Goal: Find specific page/section: Find specific page/section

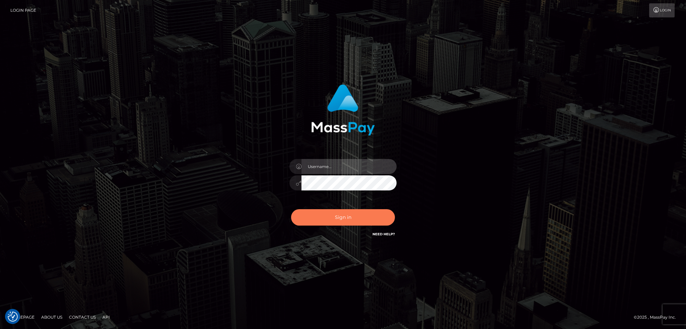
type input "alexstef"
click at [340, 215] on button "Sign in" at bounding box center [343, 217] width 104 height 16
type input "alexstef"
click at [340, 212] on button "Sign in" at bounding box center [343, 217] width 104 height 16
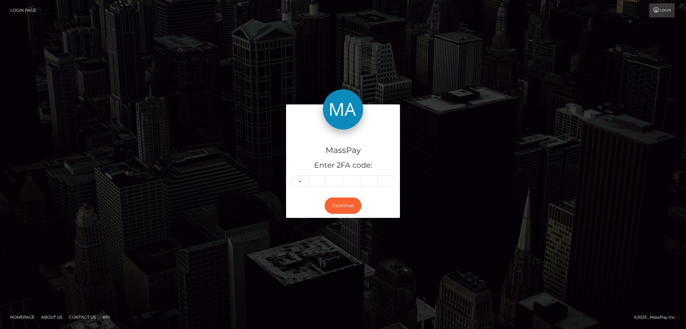
type input "6"
type input "2"
type input "4"
type input "8"
type input "2"
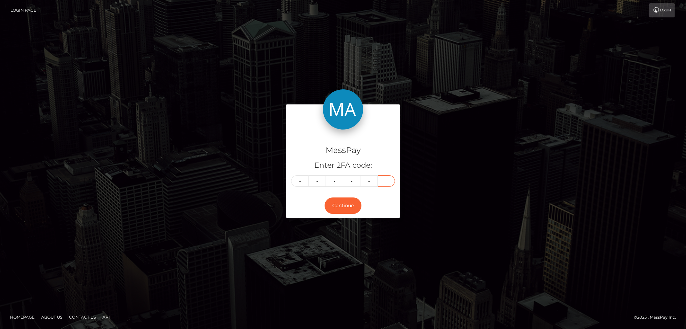
type input "6"
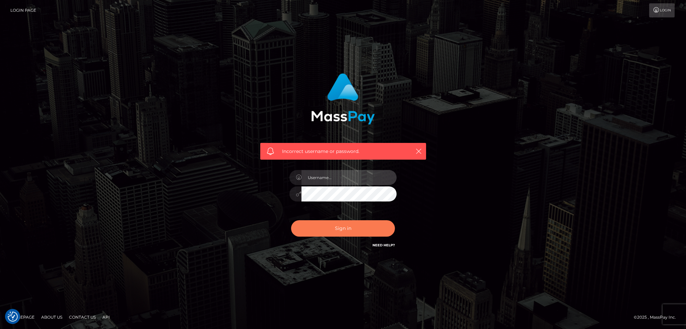
type input "alexstef"
click at [346, 224] on button "Sign in" at bounding box center [343, 228] width 104 height 16
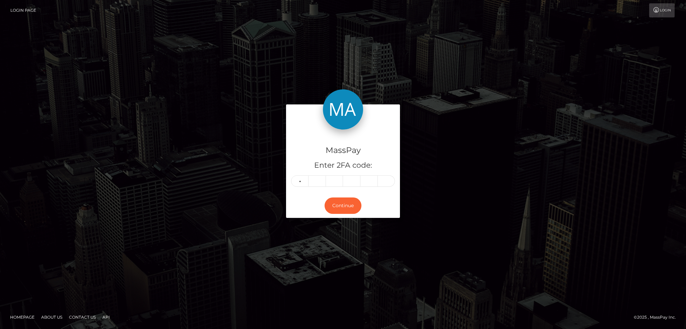
type input "6"
type input "2"
type input "4"
type input "8"
type input "2"
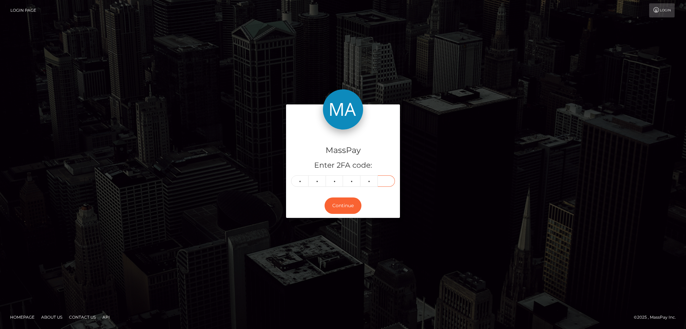
type input "7"
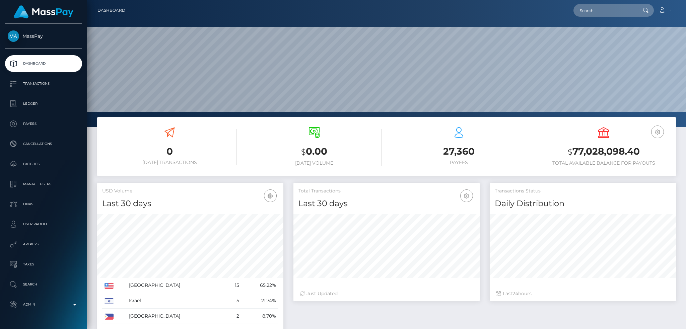
scroll to position [119, 186]
click at [592, 11] on input "text" at bounding box center [604, 10] width 63 height 13
paste input "f1799b804a8e44b989586c19de8b7c99"
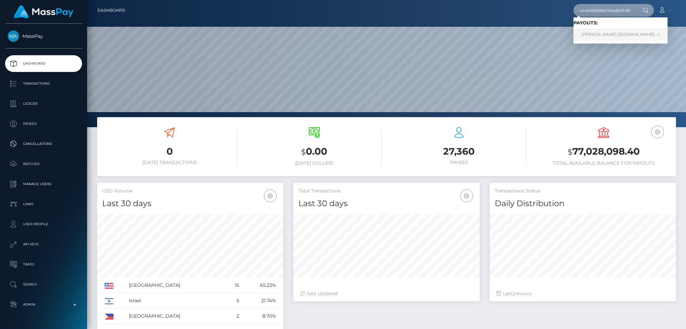
type input "f1799b804a8e44b989586c19de8b7c99"
click at [600, 37] on link "IVY MICHELLE HEENAN (Unlockt.me - )" at bounding box center [620, 34] width 94 height 12
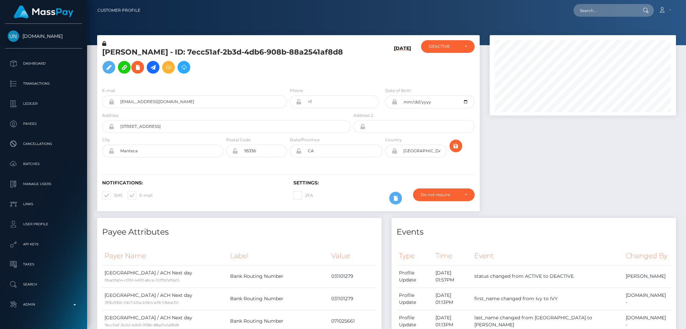
scroll to position [80, 186]
